Goal: Information Seeking & Learning: Check status

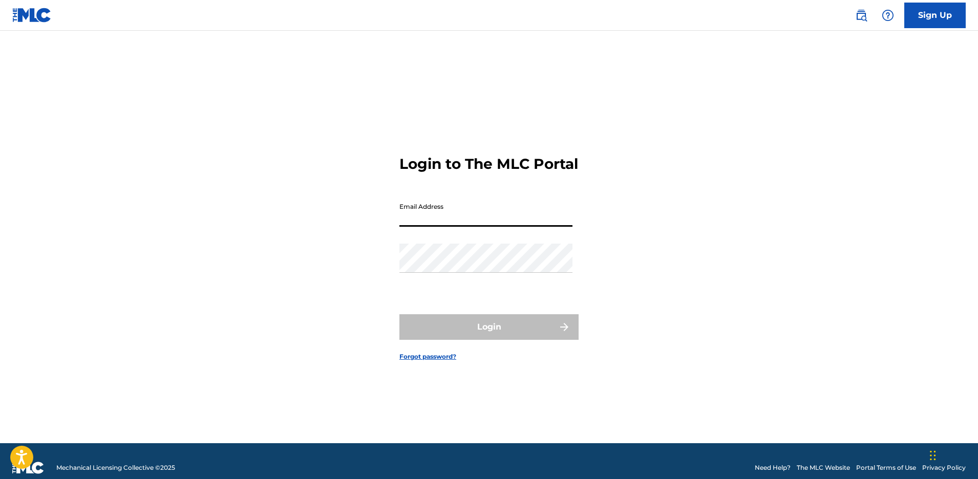
click at [434, 227] on input "Email Address" at bounding box center [485, 212] width 173 height 29
type input "[EMAIL_ADDRESS][DOMAIN_NAME]"
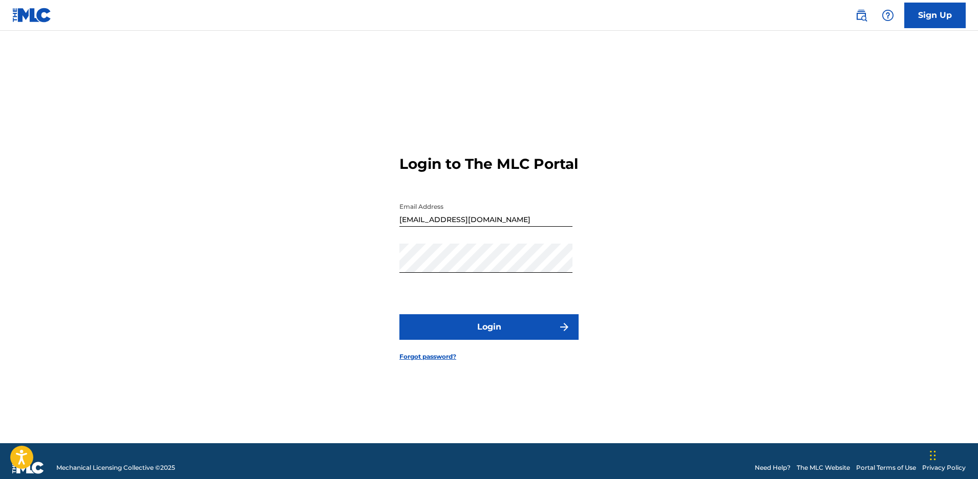
click at [475, 331] on button "Login" at bounding box center [488, 327] width 179 height 26
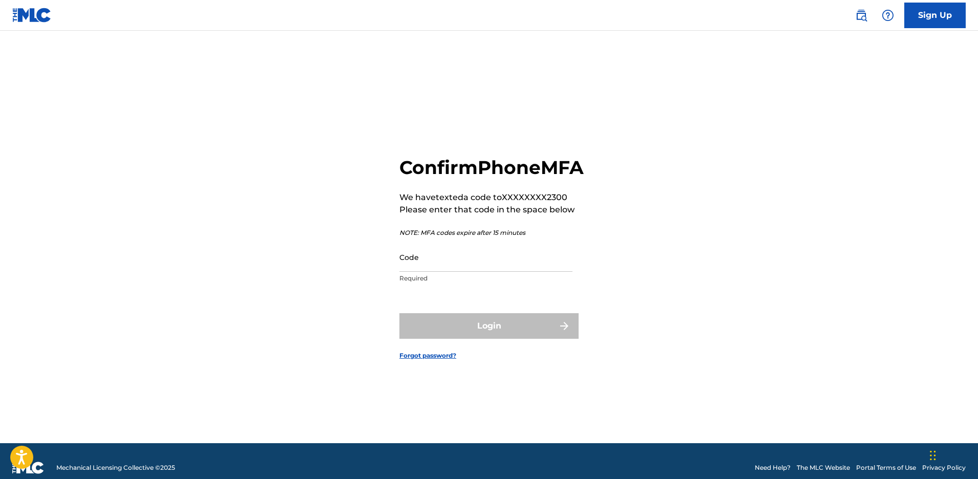
click at [455, 271] on input "Code" at bounding box center [485, 257] width 173 height 29
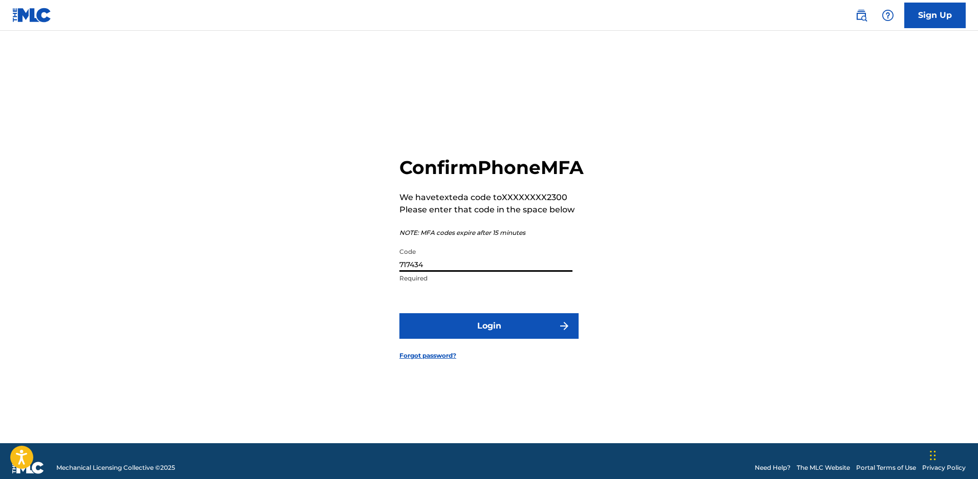
type input "717434"
click at [479, 334] on button "Login" at bounding box center [488, 326] width 179 height 26
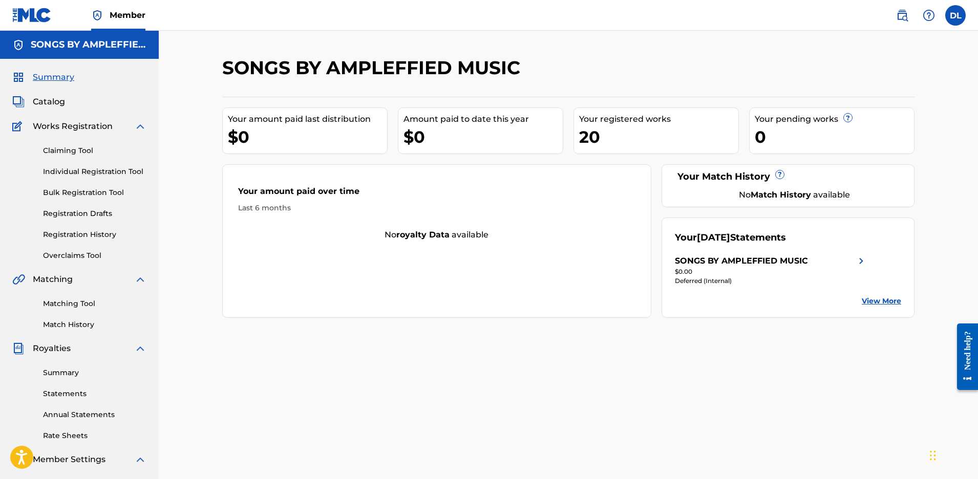
click at [645, 128] on div "20" at bounding box center [658, 136] width 159 height 23
click at [861, 261] on img at bounding box center [861, 261] width 12 height 12
click at [51, 97] on span "Catalog" at bounding box center [49, 102] width 32 height 12
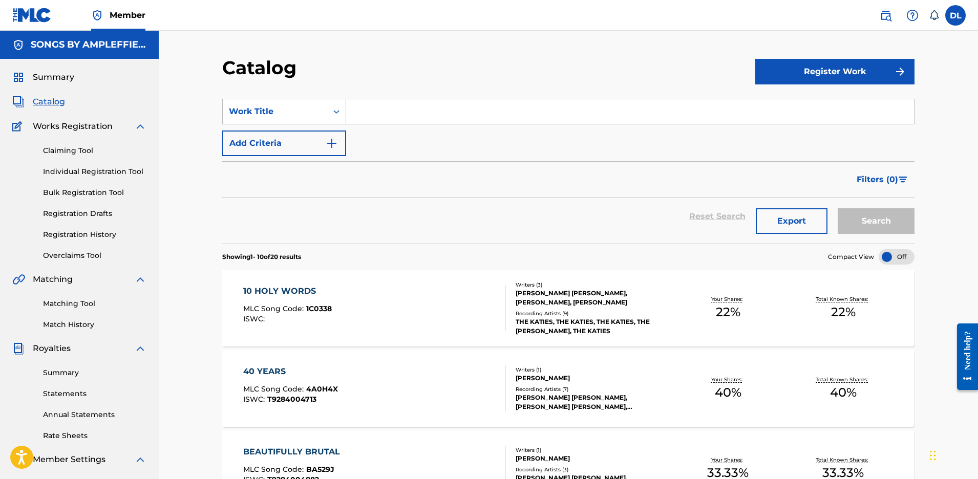
click at [67, 375] on link "Summary" at bounding box center [94, 373] width 103 height 11
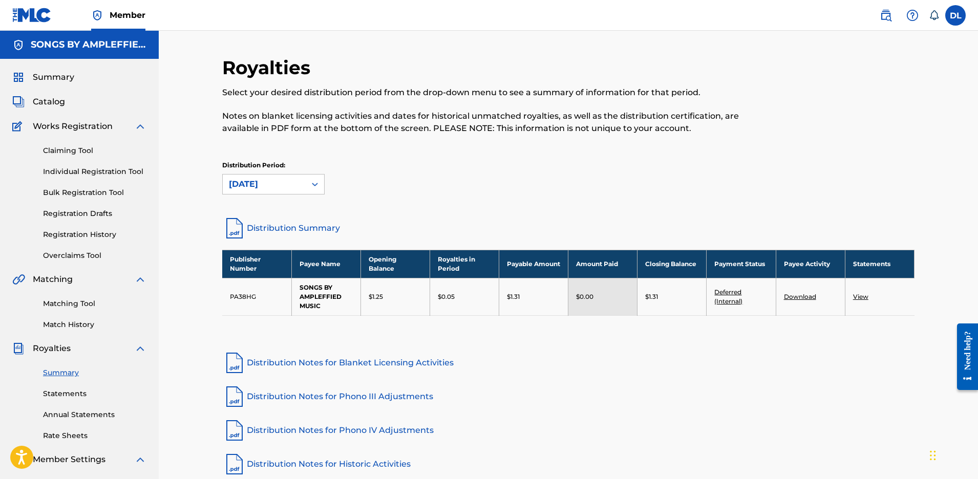
click at [732, 292] on link "Deferred (Internal)" at bounding box center [728, 296] width 28 height 17
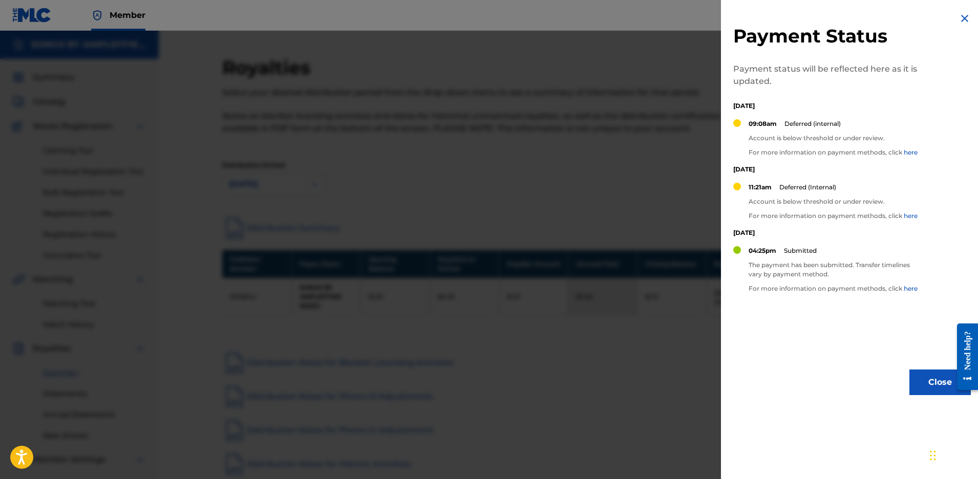
click at [912, 288] on link "here" at bounding box center [910, 289] width 14 height 8
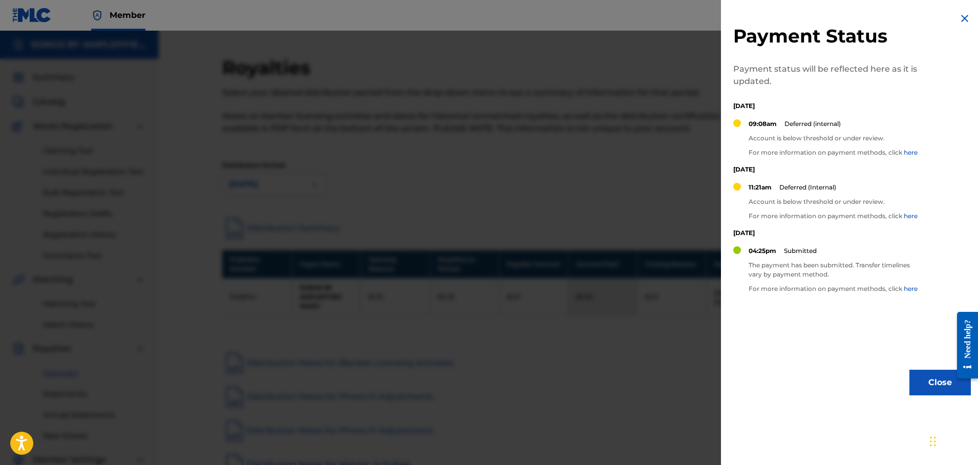
click at [932, 385] on button "Close" at bounding box center [939, 383] width 61 height 26
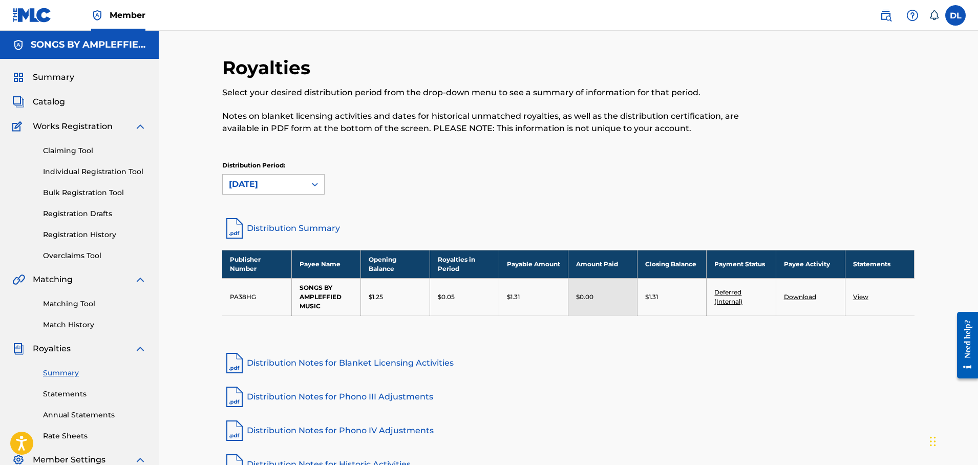
click at [862, 296] on link "View" at bounding box center [860, 297] width 15 height 8
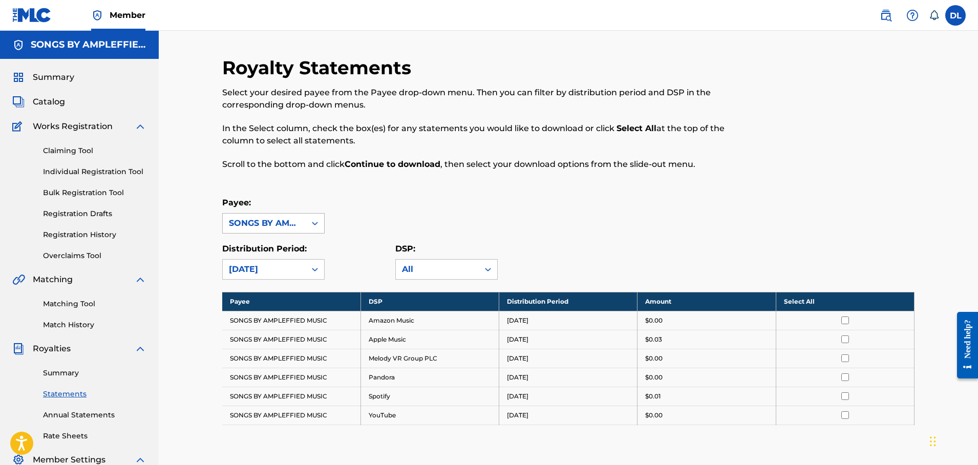
click at [313, 222] on icon at bounding box center [315, 223] width 10 height 10
click at [353, 215] on div "Payee: SONGS BY AMPLEFFIED MUSIC, 1 of 1. 1 result available. Use Up and Down t…" at bounding box center [568, 215] width 692 height 37
click at [425, 269] on div "All" at bounding box center [437, 269] width 71 height 12
click at [448, 228] on div "Payee: SONGS BY AMPLEFFIED MUSIC" at bounding box center [568, 215] width 692 height 37
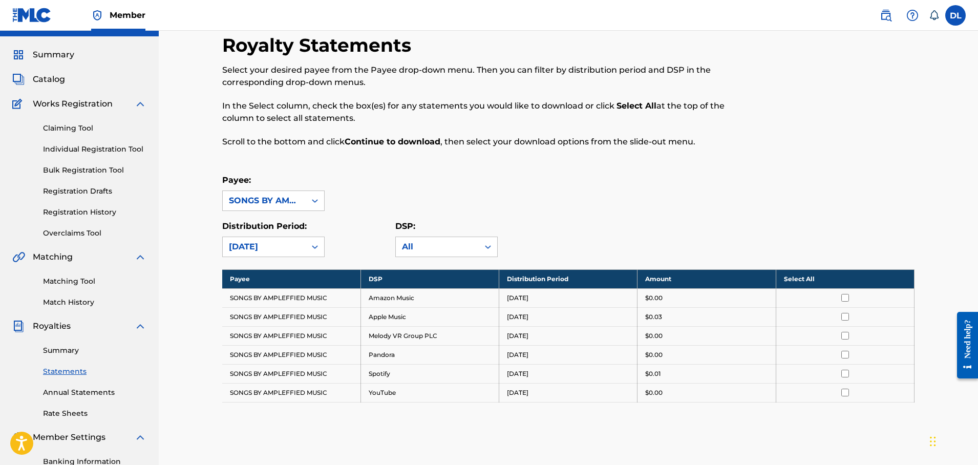
scroll to position [123, 0]
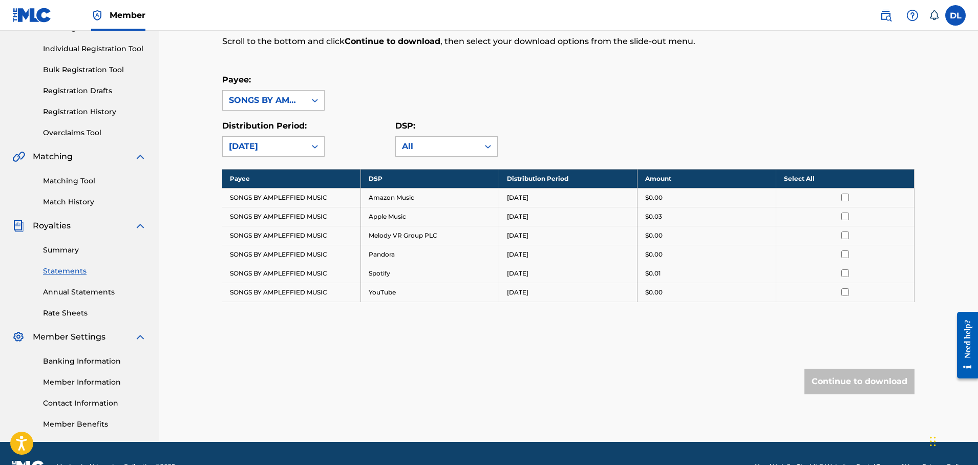
click at [94, 383] on link "Member Information" at bounding box center [94, 382] width 103 height 11
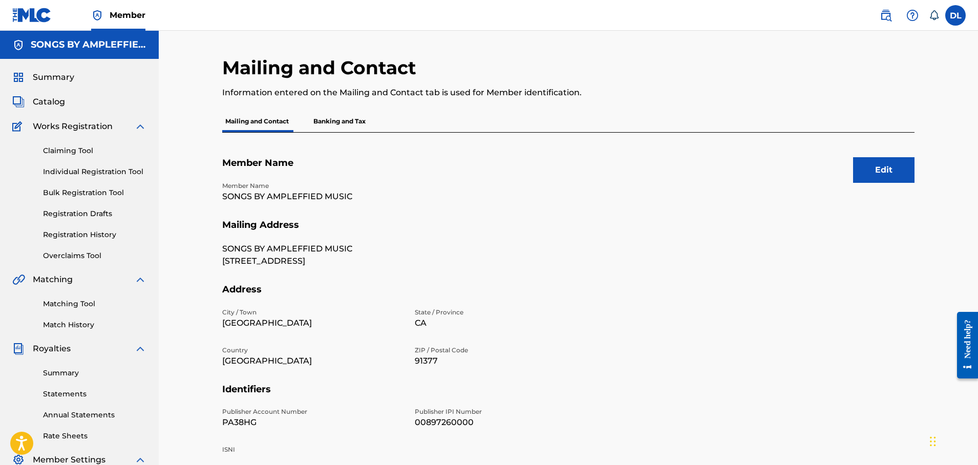
click at [63, 148] on link "Claiming Tool" at bounding box center [94, 150] width 103 height 11
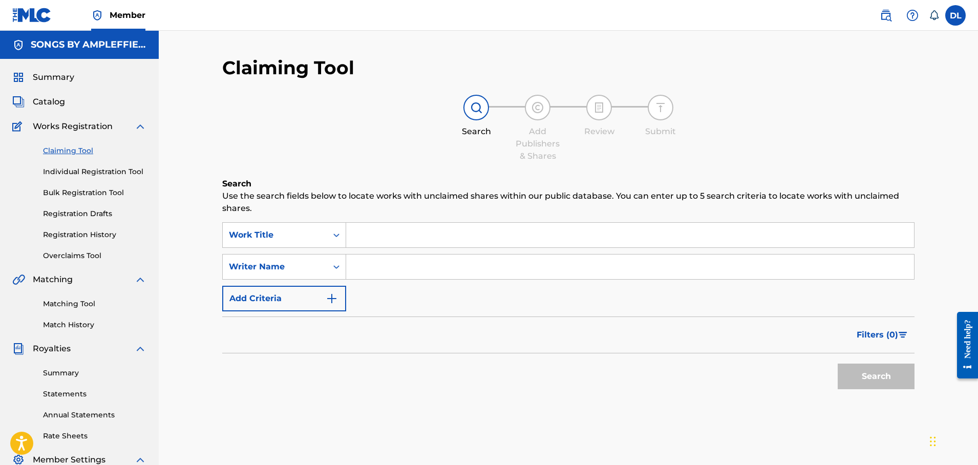
click at [68, 234] on link "Registration History" at bounding box center [94, 234] width 103 height 11
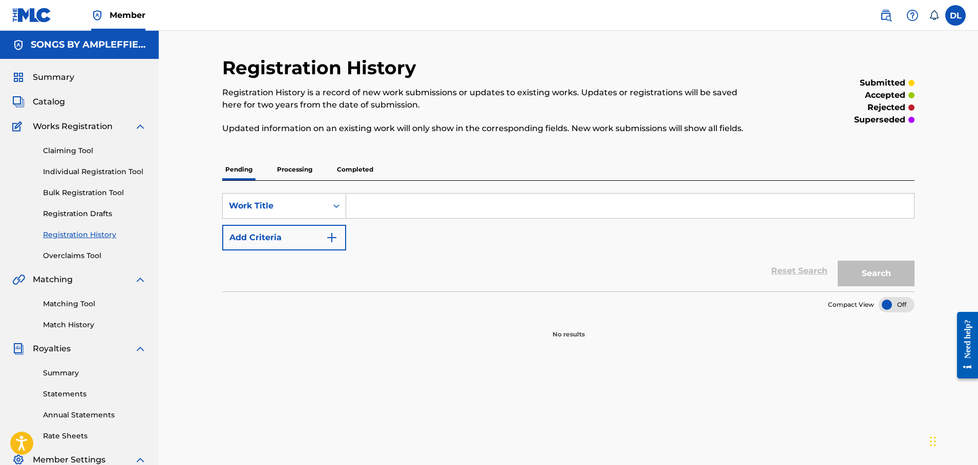
click at [360, 168] on p "Completed" at bounding box center [355, 169] width 42 height 21
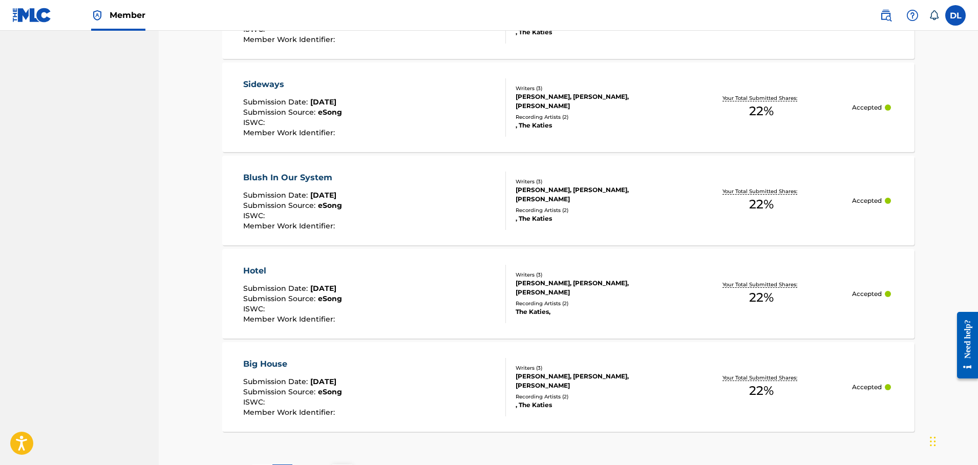
scroll to position [911, 0]
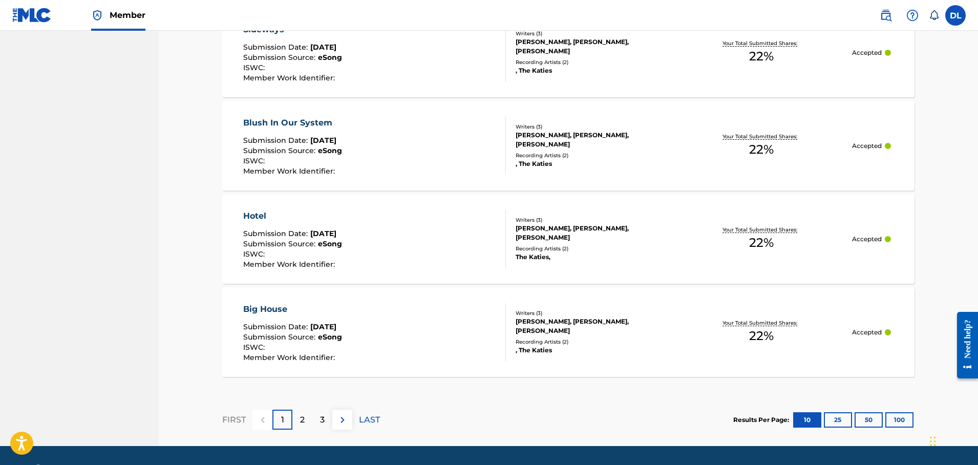
click at [304, 416] on p "2" at bounding box center [302, 420] width 5 height 12
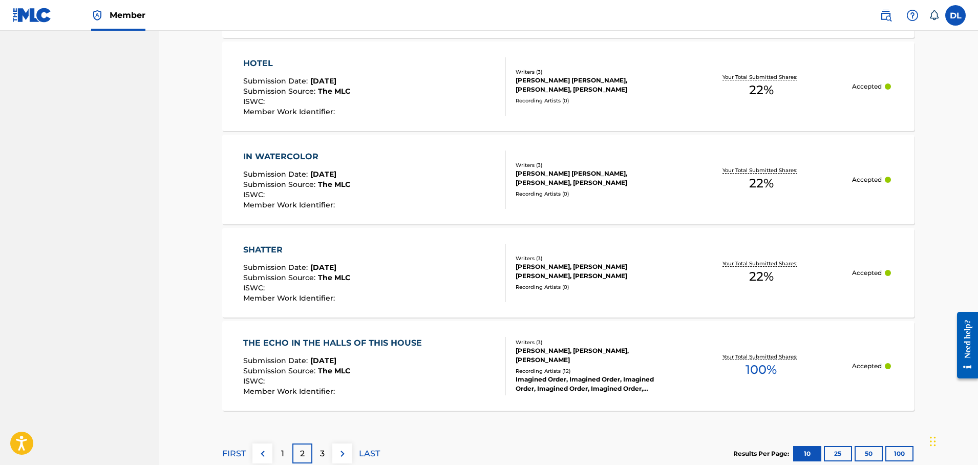
scroll to position [940, 0]
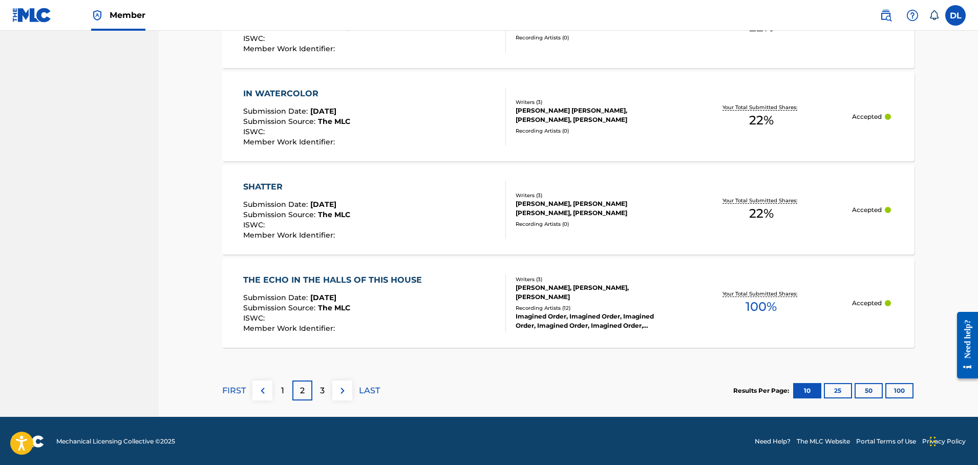
click at [322, 393] on p "3" at bounding box center [322, 390] width 5 height 12
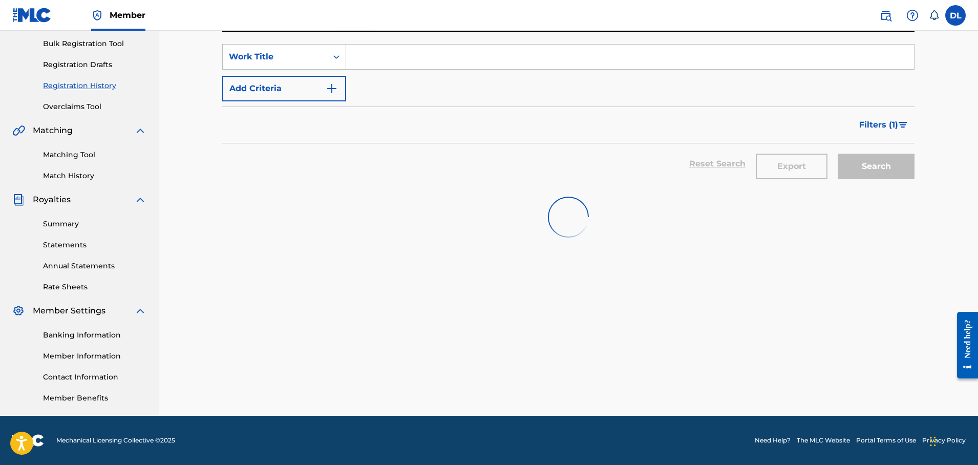
scroll to position [149, 0]
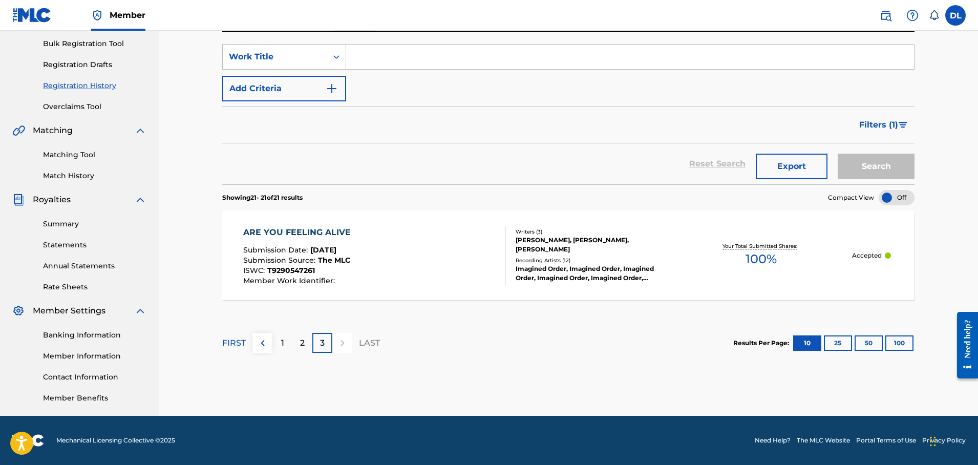
click at [69, 244] on link "Statements" at bounding box center [94, 245] width 103 height 11
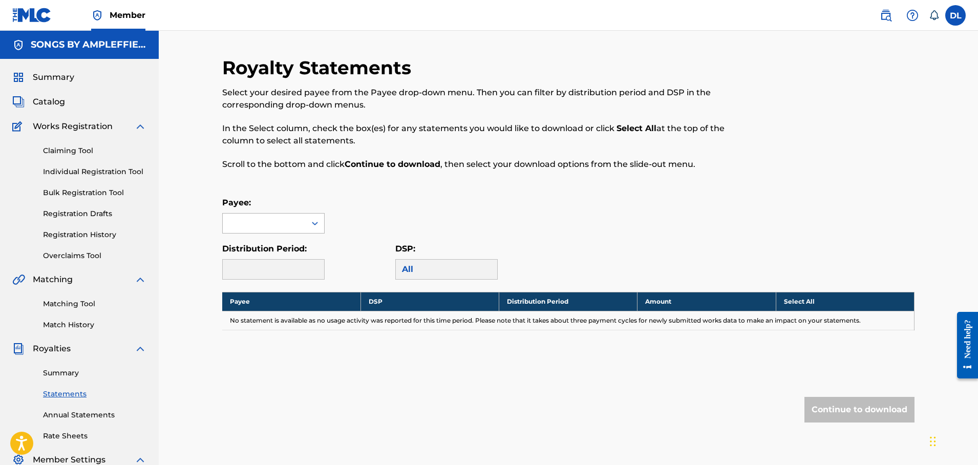
click at [318, 223] on icon at bounding box center [315, 223] width 10 height 10
click at [293, 253] on div "SONGS BY AMPLEFFIED MUSIC" at bounding box center [273, 252] width 101 height 38
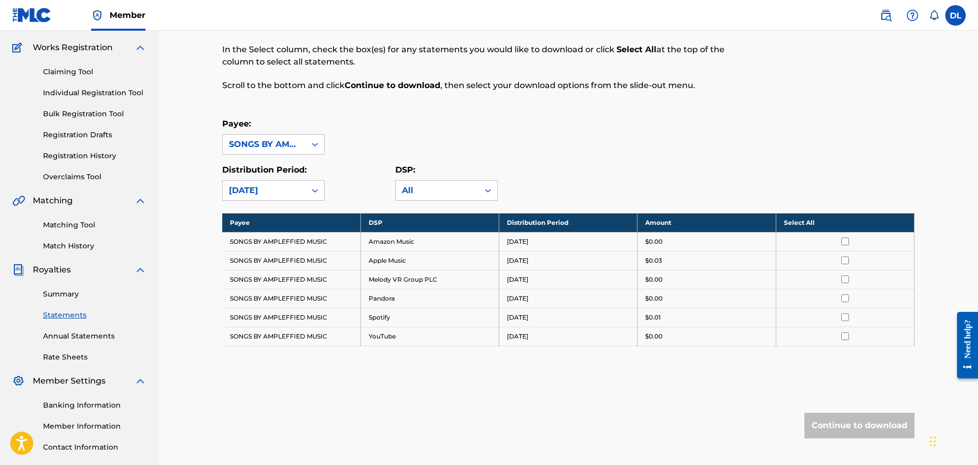
scroll to position [149, 0]
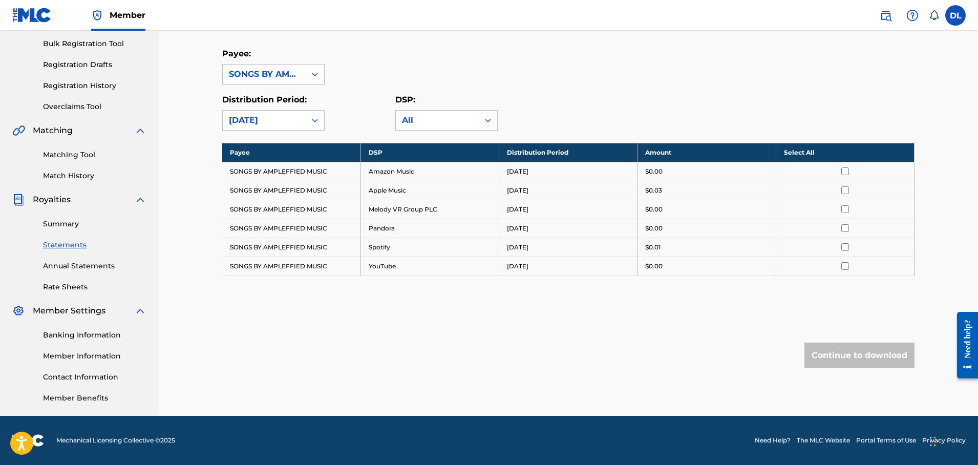
click at [87, 397] on link "Member Benefits" at bounding box center [94, 398] width 103 height 11
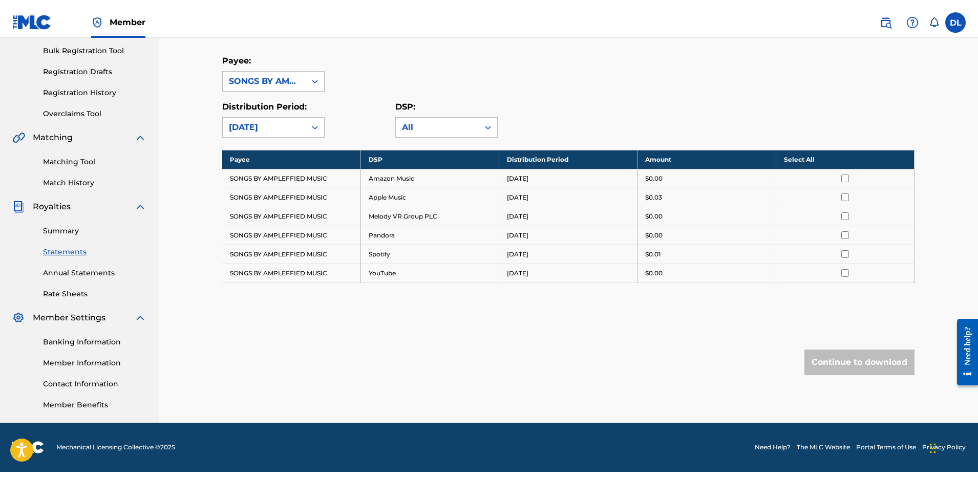
scroll to position [135, 0]
